Goal: Information Seeking & Learning: Learn about a topic

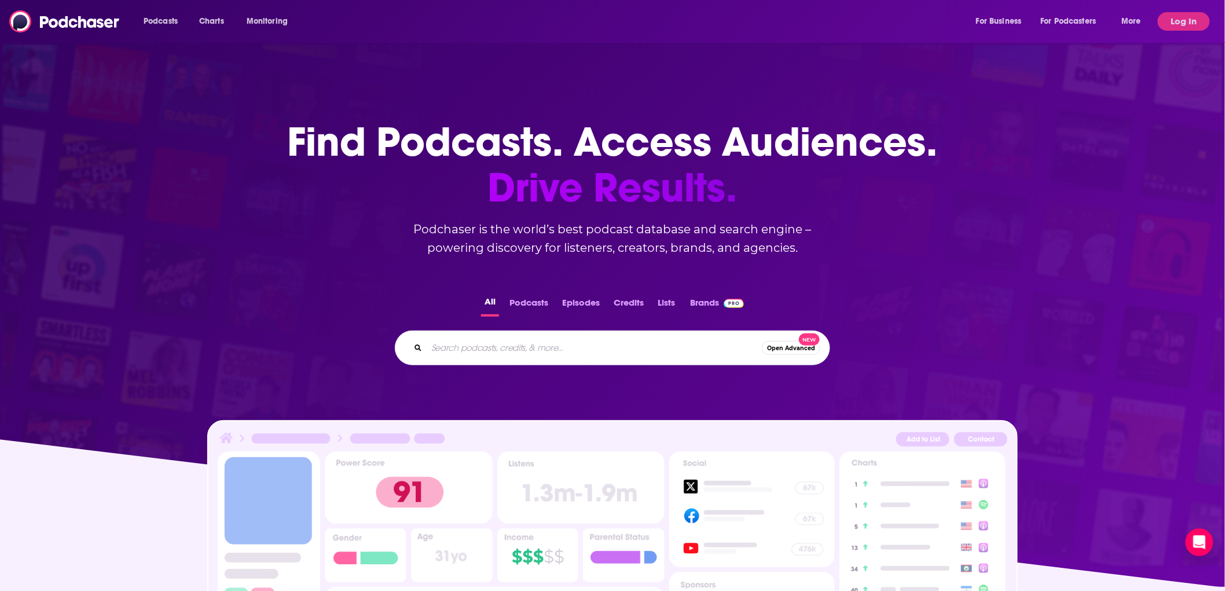
click at [457, 350] on input "Search podcasts, credits, & more..." at bounding box center [594, 348] width 335 height 19
type input "[PERSON_NAME]"
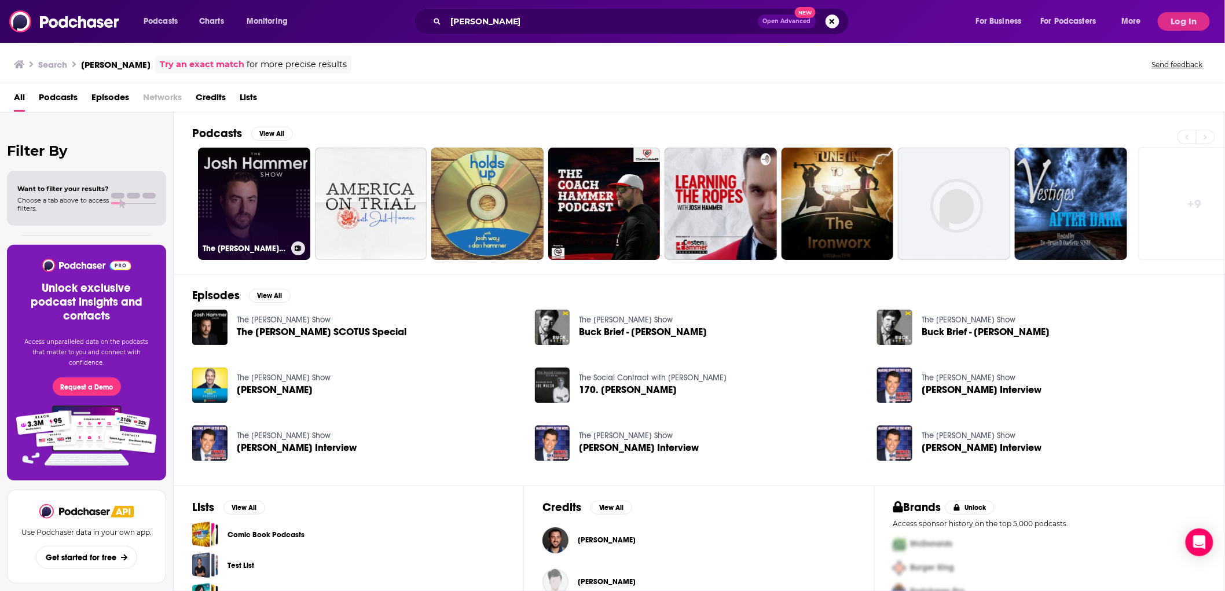
click at [236, 209] on link "The [PERSON_NAME] Show" at bounding box center [254, 204] width 112 height 112
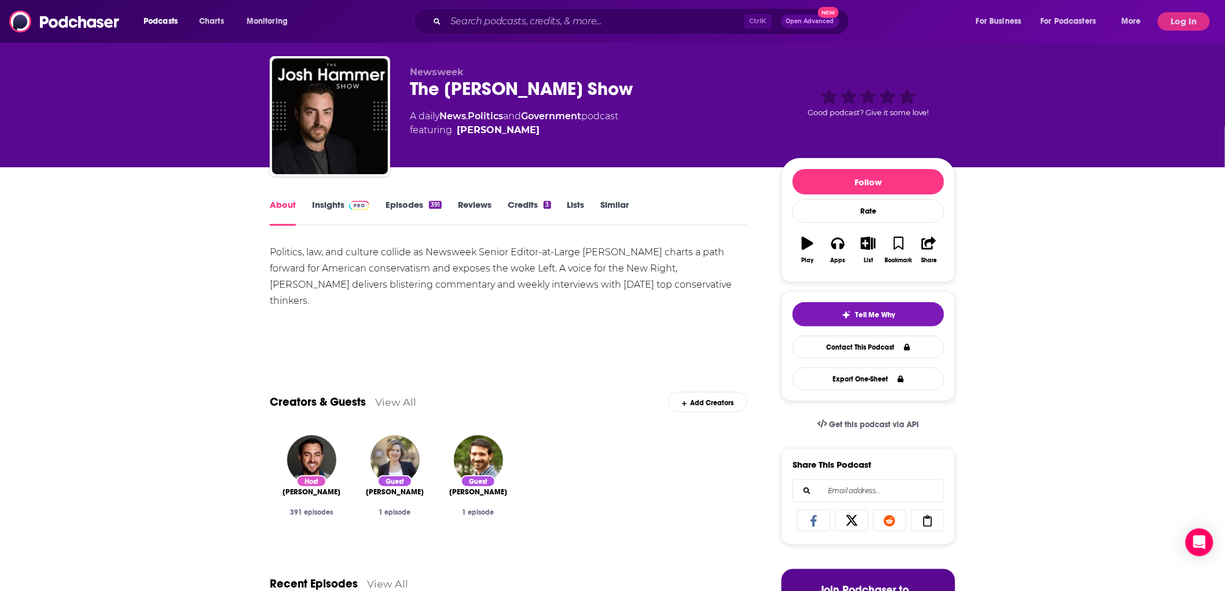
scroll to position [21, 0]
click at [335, 205] on link "Insights" at bounding box center [340, 213] width 57 height 27
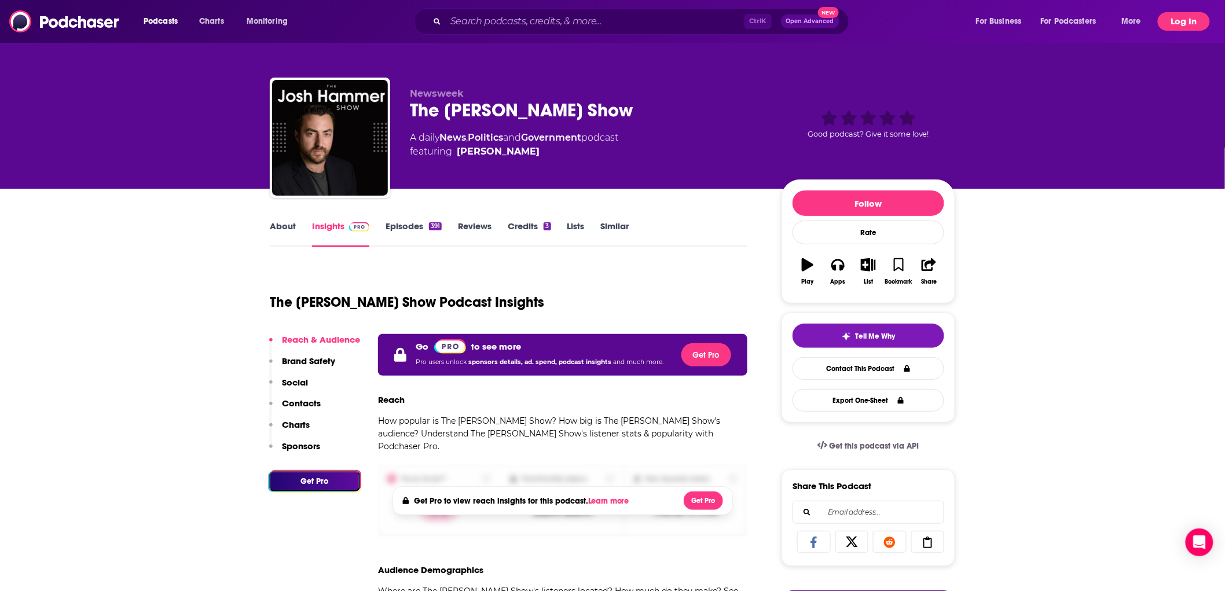
click at [1182, 21] on button "Log In" at bounding box center [1184, 21] width 52 height 19
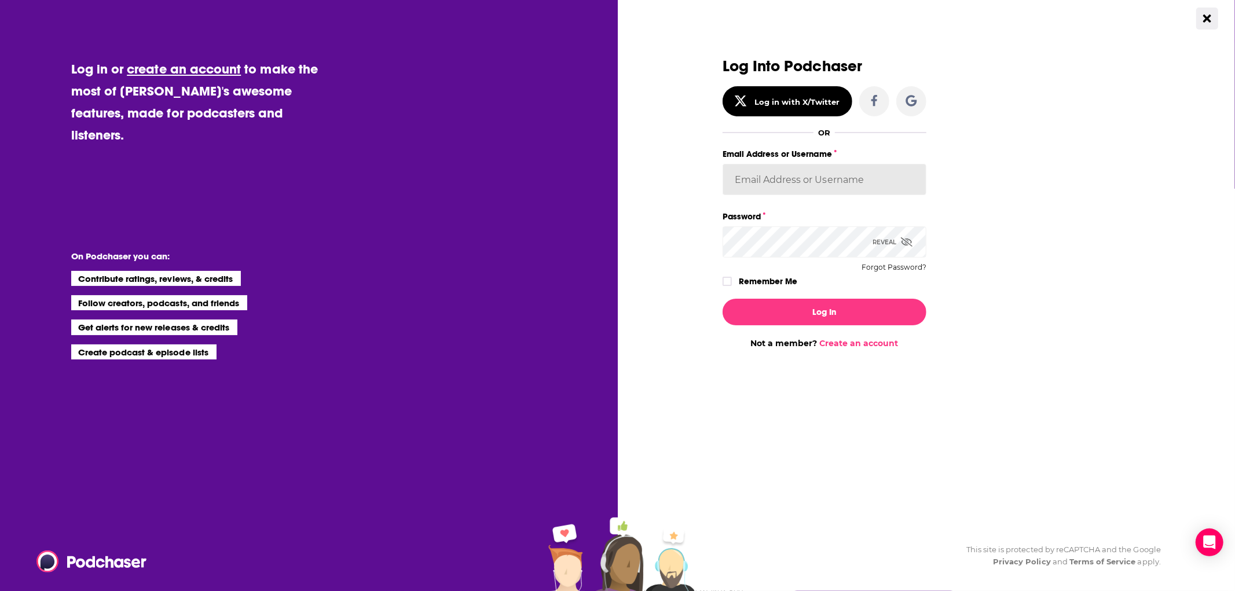
type input "[EMAIL_ADDRESS][DOMAIN_NAME]"
click at [851, 320] on button "Log In" at bounding box center [824, 312] width 204 height 27
